Goal: Task Accomplishment & Management: Use online tool/utility

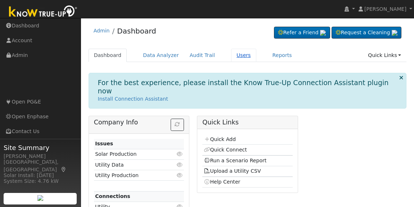
click at [232, 56] on link "Users" at bounding box center [243, 55] width 25 height 13
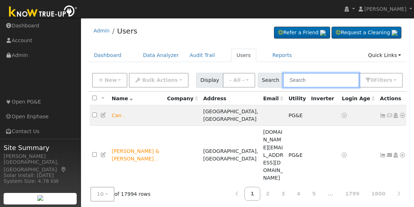
click at [323, 84] on input "text" at bounding box center [321, 80] width 76 height 15
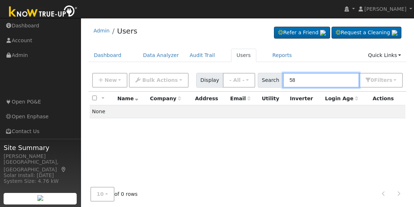
type input "5"
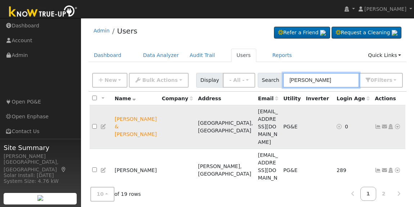
type input "cesar"
click at [395, 124] on icon at bounding box center [397, 126] width 6 height 5
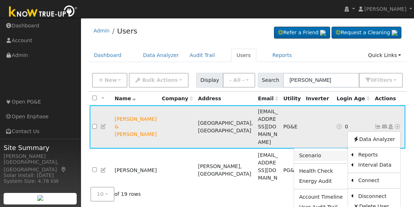
click at [322, 150] on link "Scenario" at bounding box center [321, 155] width 54 height 10
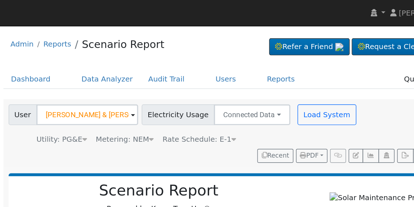
click at [236, 95] on span "Rate Schedule: E-1" at bounding box center [224, 97] width 51 height 6
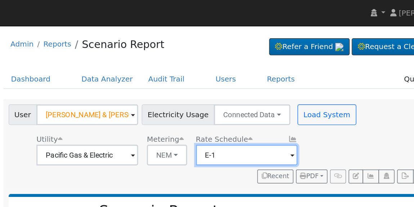
click at [263, 107] on input "E-1" at bounding box center [258, 108] width 71 height 14
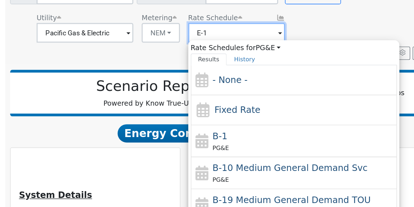
scroll to position [46, 0]
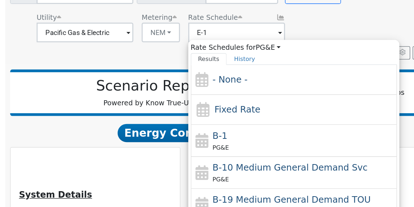
click at [302, 52] on div "Utility Pacific Gas & Electric Metering NEM NEM NBT Rate Schedule E-1 Rate Sche…" at bounding box center [214, 57] width 247 height 24
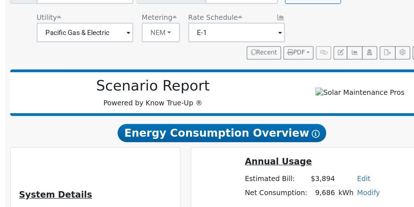
click at [289, 59] on span at bounding box center [290, 63] width 3 height 8
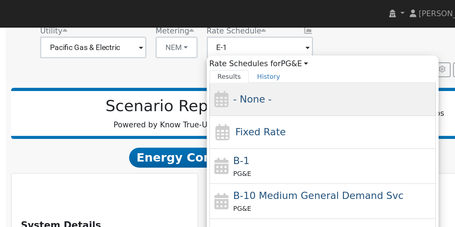
scroll to position [77, 0]
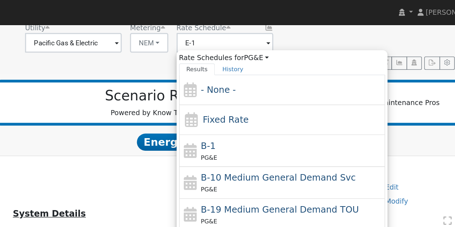
drag, startPoint x: 235, startPoint y: 122, endPoint x: 178, endPoint y: 49, distance: 92.6
click at [177, 49] on div "User [PERSON_NAME] & [PERSON_NAME] Account Default Account Default Account [STR…" at bounding box center [267, 23] width 352 height 58
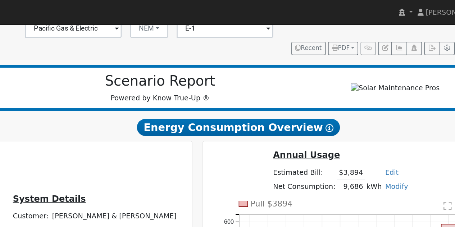
scroll to position [0, 0]
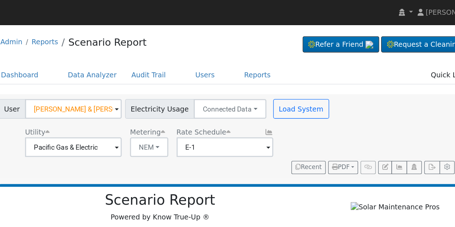
click at [289, 110] on span at bounding box center [290, 108] width 3 height 8
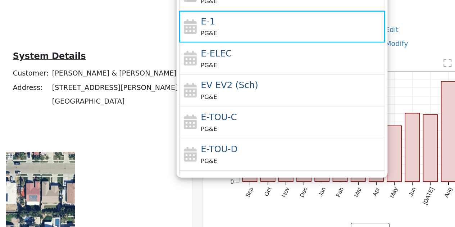
scroll to position [90, 0]
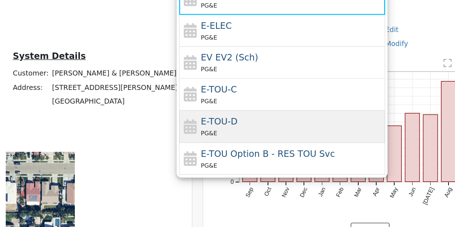
click at [259, 151] on span "E-TOU-D" at bounding box center [253, 149] width 27 height 8
type input "E-TOU-D"
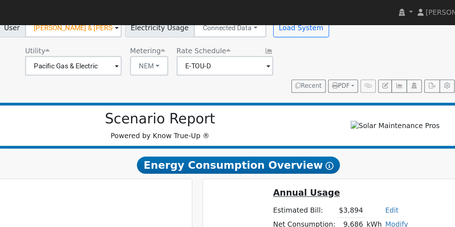
scroll to position [0, 0]
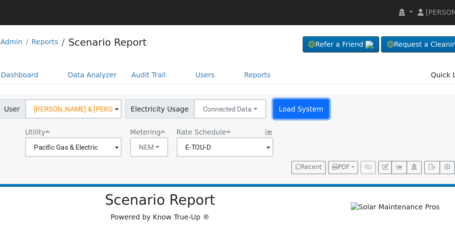
click at [310, 81] on button "Load System" at bounding box center [314, 80] width 41 height 14
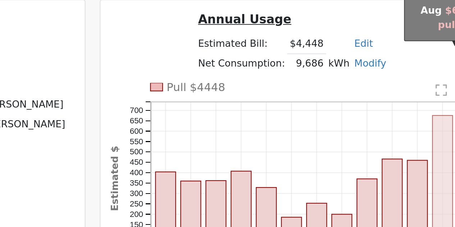
scroll to position [68, 0]
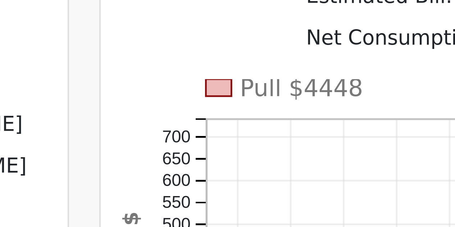
drag, startPoint x: 246, startPoint y: 150, endPoint x: 311, endPoint y: 175, distance: 69.5
click at [311, 152] on div "Annual Usage Estimated Bill: $4,448 Edit Estimated Bill $ Annual Net Consumptio…" at bounding box center [343, 133] width 199 height 39
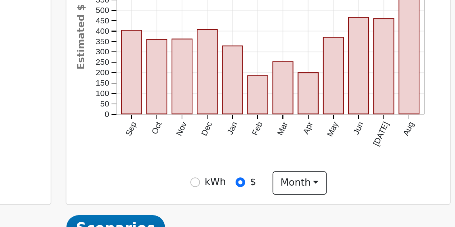
scroll to position [146, 0]
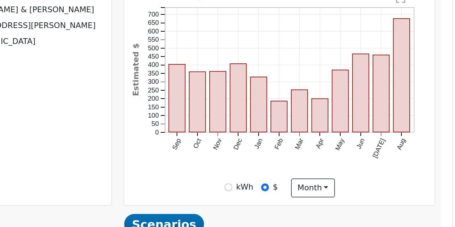
type input "100"
type input "110"
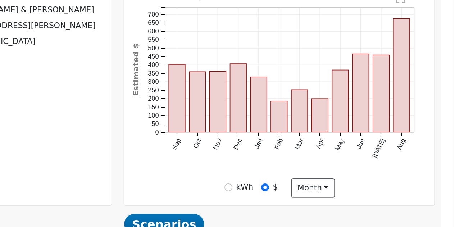
type input "110"
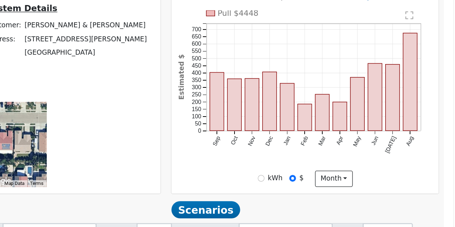
scroll to position [162, 0]
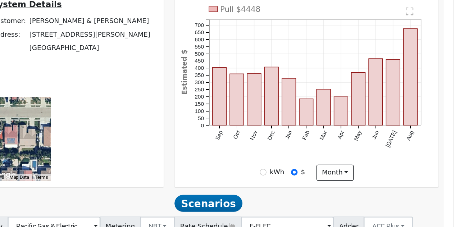
type input "116"
type input "20"
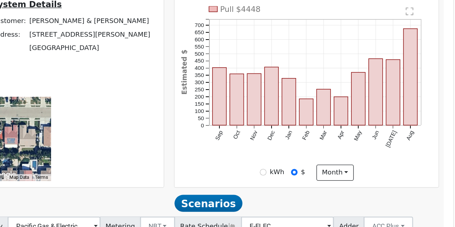
type input "15"
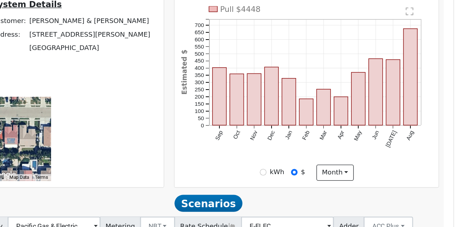
type input "20"
type input "30"
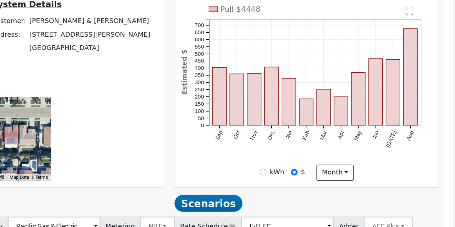
type input "20"
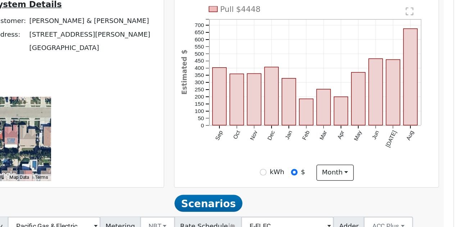
type input "30"
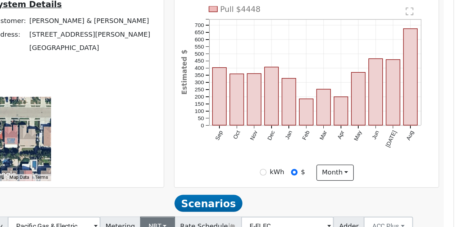
scroll to position [162, 0]
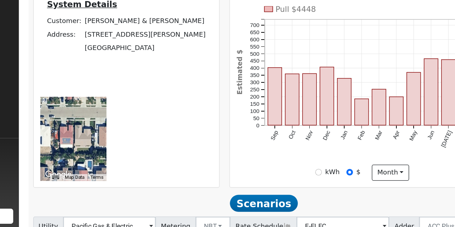
type input "13.5"
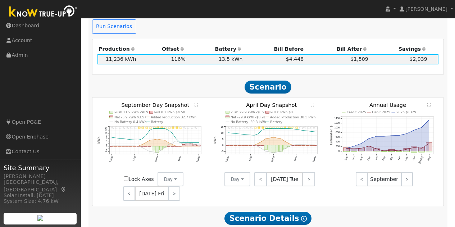
click at [119, 145] on circle "onclick=""" at bounding box center [119, 145] width 1 height 1
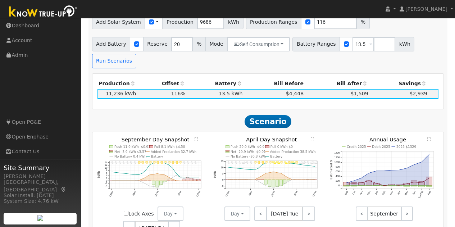
scroll to position [406, 0]
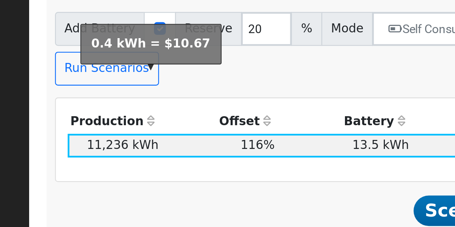
click at [126, 153] on text "No Battery 0.4 kWh" at bounding box center [130, 155] width 32 height 4
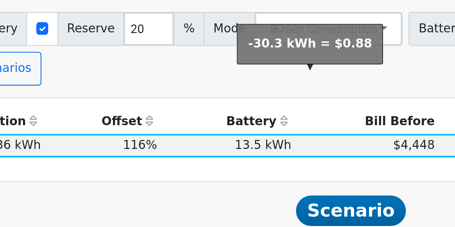
click at [240, 153] on text "No Battery -30.3 kWh" at bounding box center [249, 155] width 36 height 4
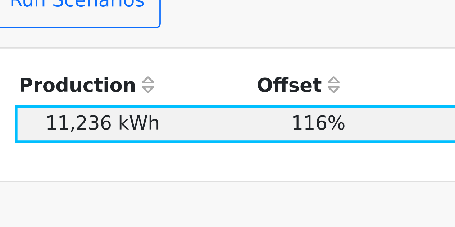
click at [149, 136] on icon "11PM - undefined 10PM - Clear 9PM - Clear 8PM - Clear 7PM - Clear 6PM - Clear 5…" at bounding box center [152, 175] width 109 height 78
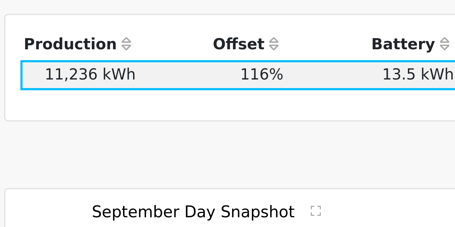
click at [133, 206] on link "<" at bounding box center [129, 227] width 12 height 14
click at [172, 206] on link ">" at bounding box center [175, 227] width 10 height 14
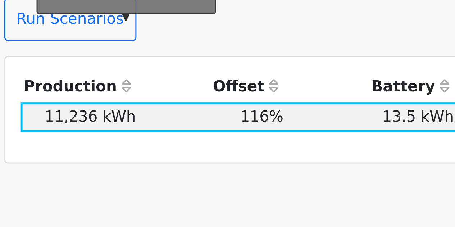
click at [132, 153] on text "No Battery 0.4 kWh" at bounding box center [130, 155] width 32 height 4
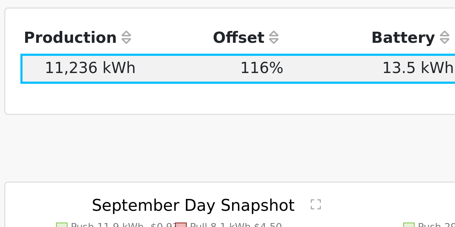
click at [132, 206] on link "<" at bounding box center [129, 227] width 12 height 14
click at [125, 206] on link "<" at bounding box center [128, 227] width 10 height 14
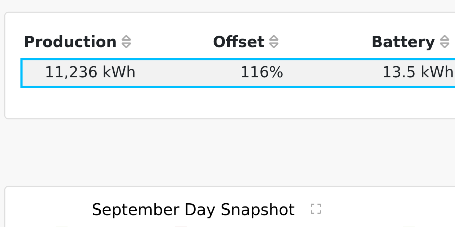
click at [129, 206] on link "<" at bounding box center [128, 227] width 10 height 14
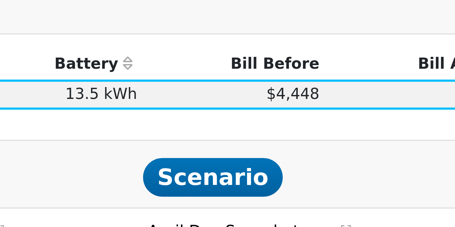
click at [263, 205] on link "<" at bounding box center [260, 212] width 13 height 14
click at [263, 205] on link "<" at bounding box center [260, 212] width 12 height 14
click at [263, 205] on link "<" at bounding box center [260, 212] width 13 height 14
click at [305, 205] on link ">" at bounding box center [308, 212] width 14 height 14
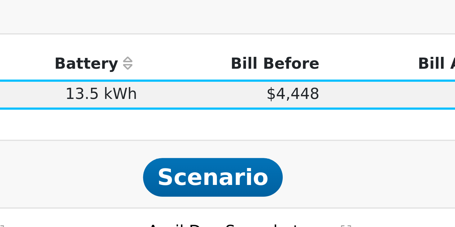
click at [262, 205] on link "<" at bounding box center [260, 212] width 13 height 14
click at [262, 205] on link "<" at bounding box center [261, 212] width 14 height 14
click at [262, 205] on link "<" at bounding box center [260, 212] width 12 height 14
click at [262, 205] on link "<" at bounding box center [260, 212] width 13 height 14
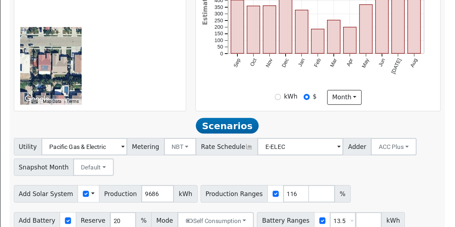
scroll to position [237, 0]
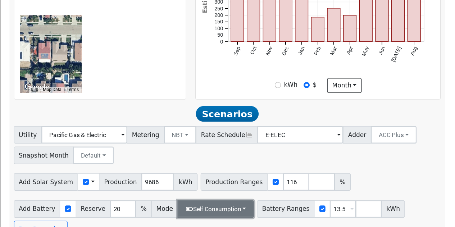
click at [274, 205] on button "Self Consumption" at bounding box center [258, 212] width 63 height 14
click at [405, 180] on div "Add Solar System Use CSV Data Production 9686 kWh Production Ranges 116 %" at bounding box center [268, 188] width 355 height 17
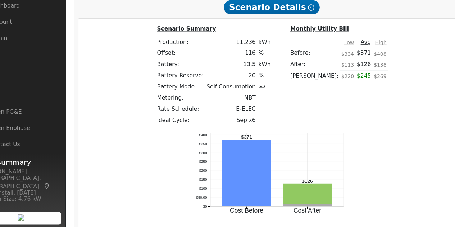
scroll to position [619, 0]
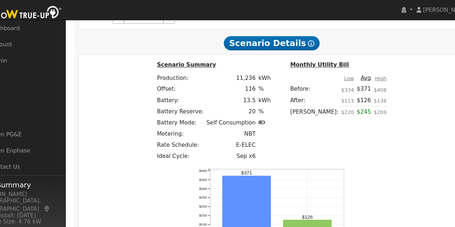
type input "$24,000"
type input "$16,500"
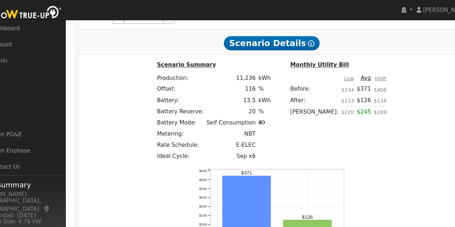
type input "$12,150"
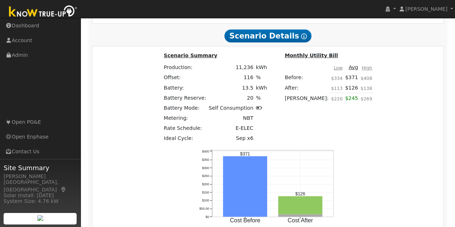
scroll to position [607, 0]
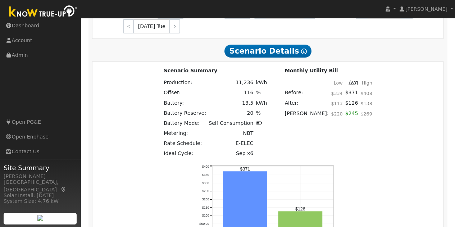
type input "7.05"
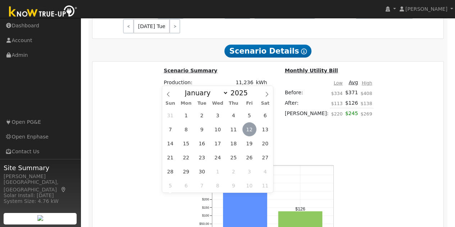
click at [249, 131] on span "12" at bounding box center [250, 129] width 14 height 14
type input "[DATE]"
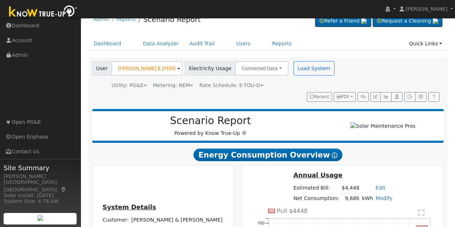
scroll to position [0, 0]
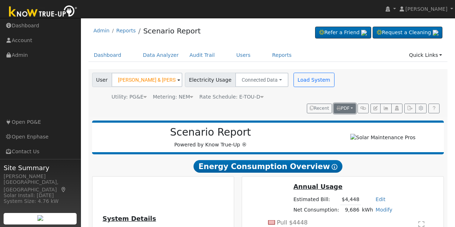
click at [350, 107] on button "PDF" at bounding box center [345, 109] width 22 height 10
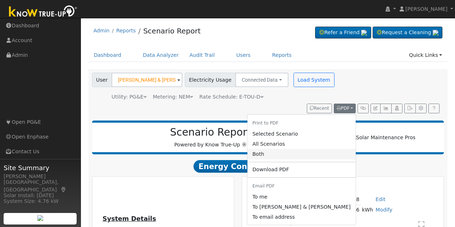
click at [272, 157] on link "Both" at bounding box center [302, 154] width 108 height 10
